Goal: Navigation & Orientation: Find specific page/section

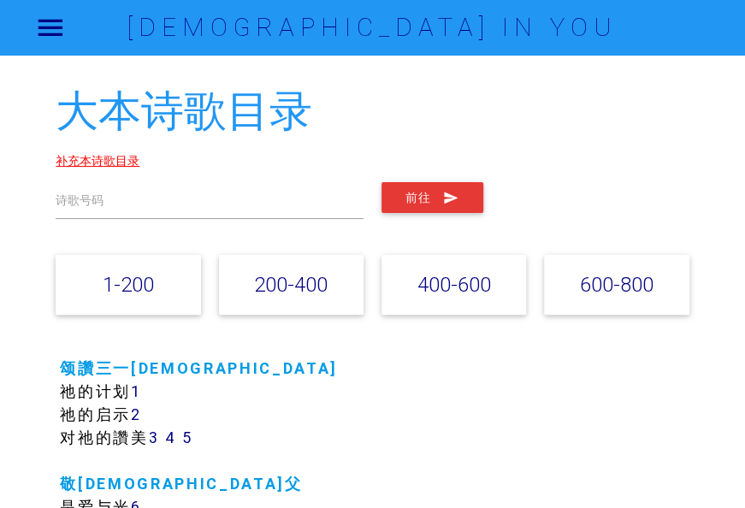
click at [99, 163] on link "补充本诗歌目录" at bounding box center [98, 160] width 84 height 15
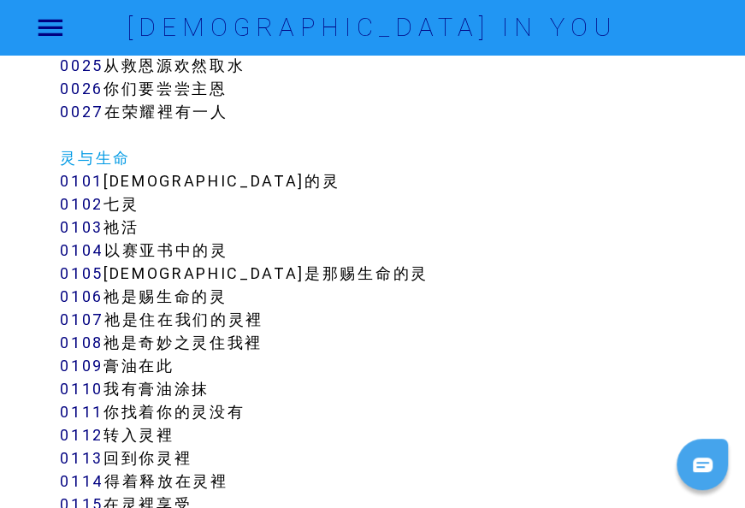
scroll to position [770, 0]
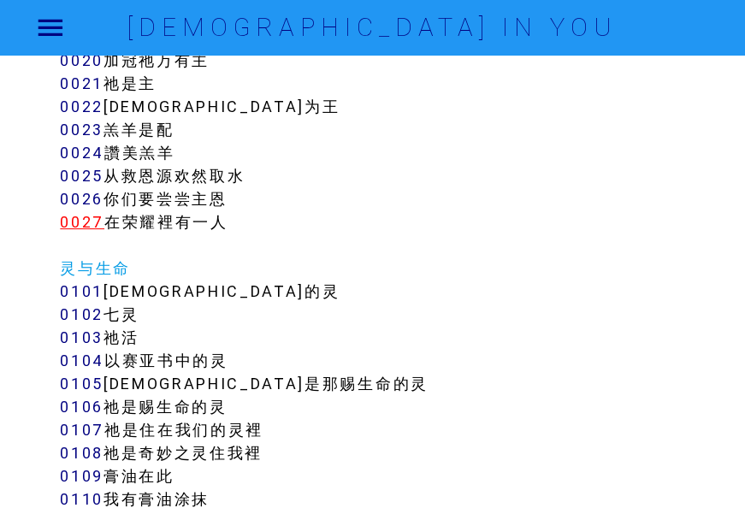
click at [82, 220] on link "0027" at bounding box center [82, 222] width 44 height 20
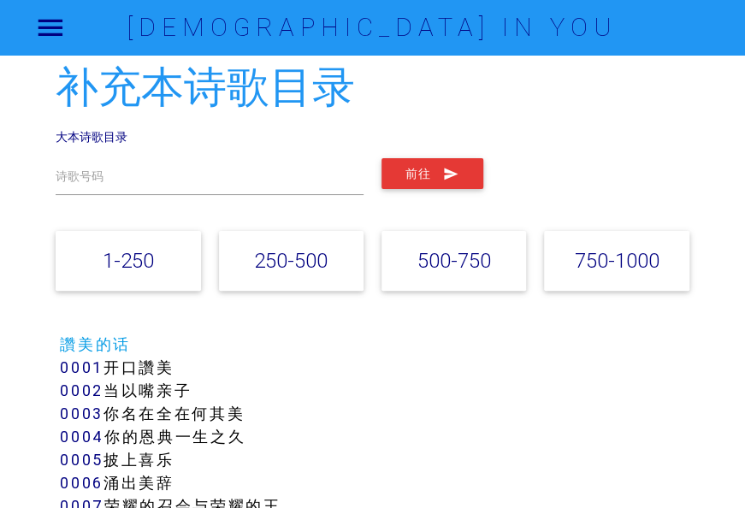
scroll to position [0, 0]
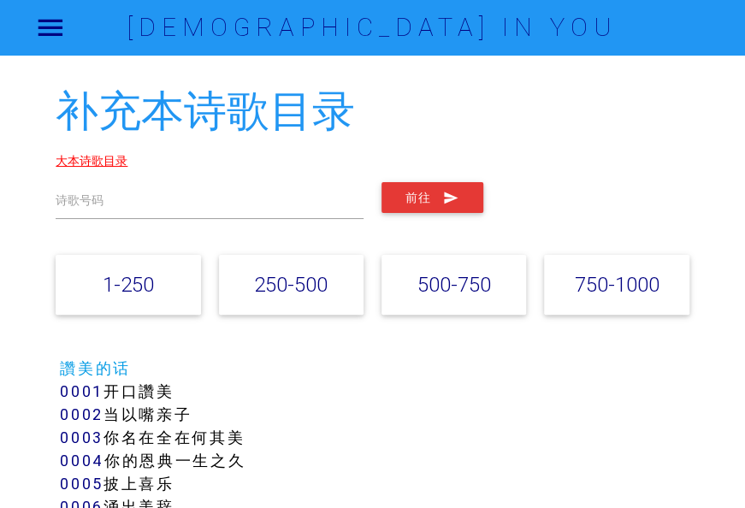
click at [88, 162] on link "大本诗歌目录" at bounding box center [92, 160] width 72 height 15
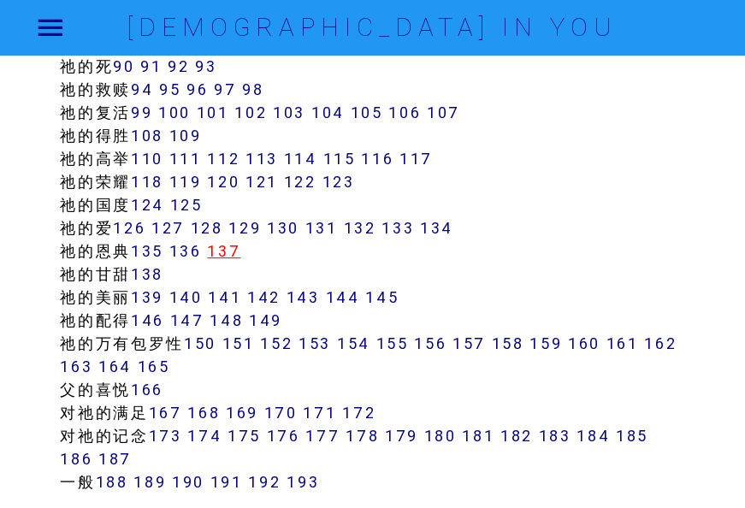
scroll to position [1112, 0]
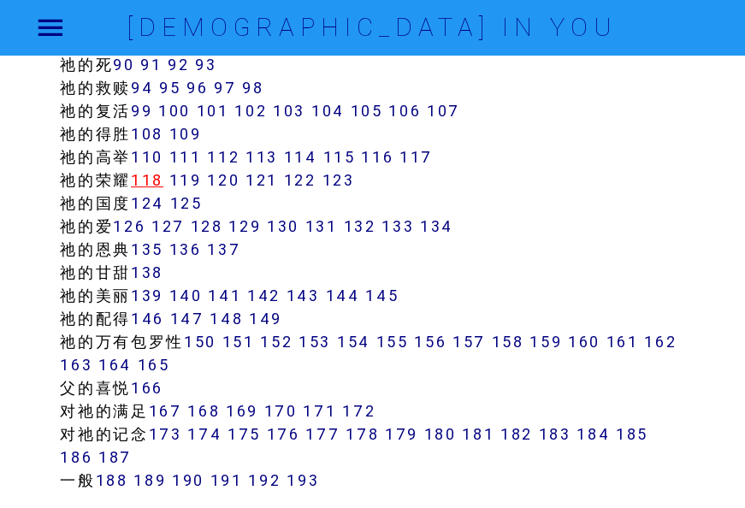
click at [155, 176] on link "118" at bounding box center [147, 180] width 32 height 20
click at [188, 179] on link "119" at bounding box center [185, 180] width 32 height 20
click at [233, 178] on link "120" at bounding box center [223, 180] width 32 height 20
click at [327, 224] on link "131" at bounding box center [321, 226] width 32 height 20
click at [311, 181] on link "122" at bounding box center [300, 180] width 32 height 20
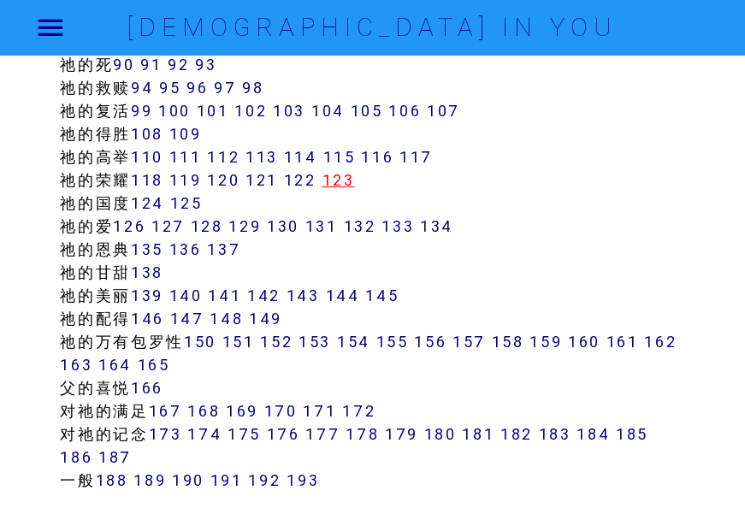
click at [349, 179] on link "123" at bounding box center [338, 180] width 32 height 20
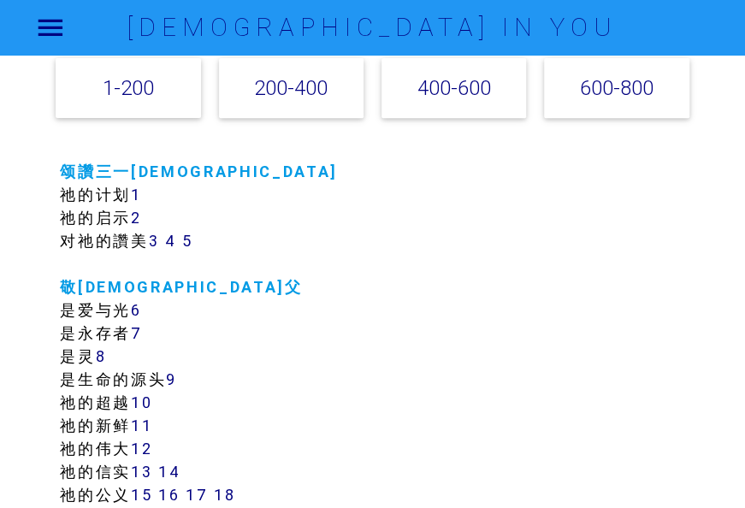
scroll to position [0, 0]
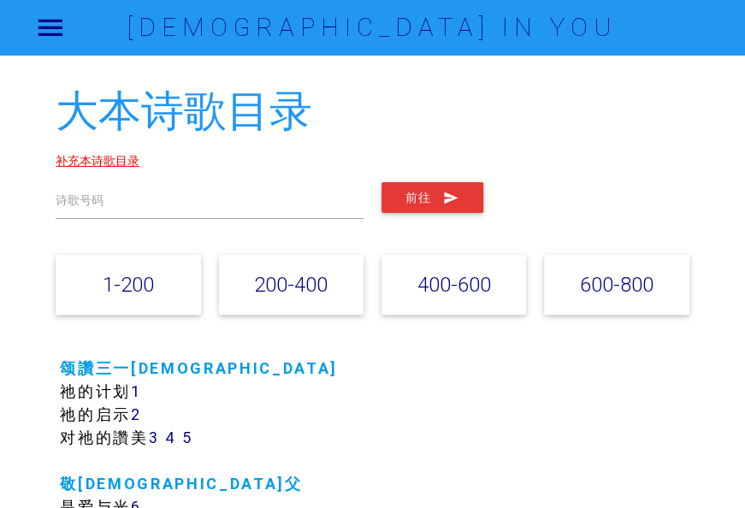
click at [96, 162] on link "补充本诗歌目录" at bounding box center [98, 160] width 84 height 15
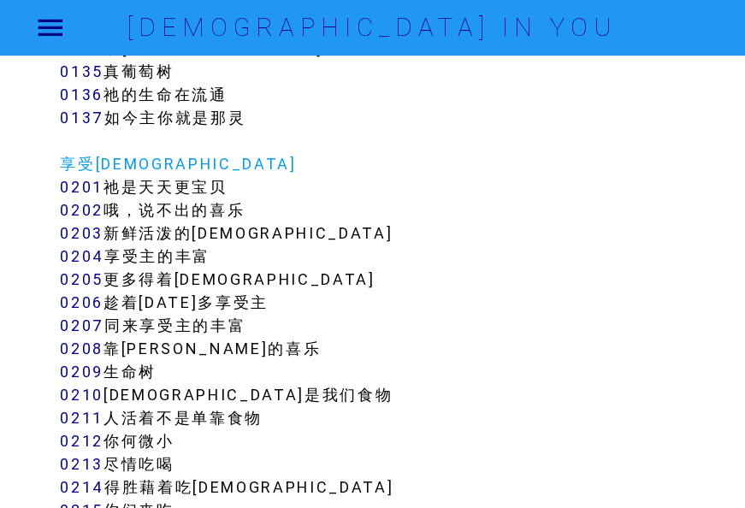
scroll to position [1881, 0]
